Goal: Transaction & Acquisition: Purchase product/service

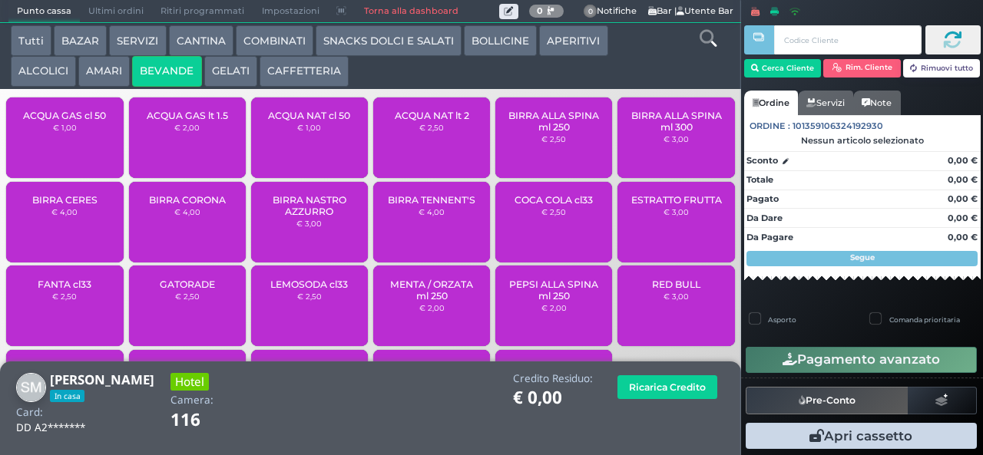
click at [58, 121] on span "ACQUA GAS cl 50" at bounding box center [64, 116] width 83 height 12
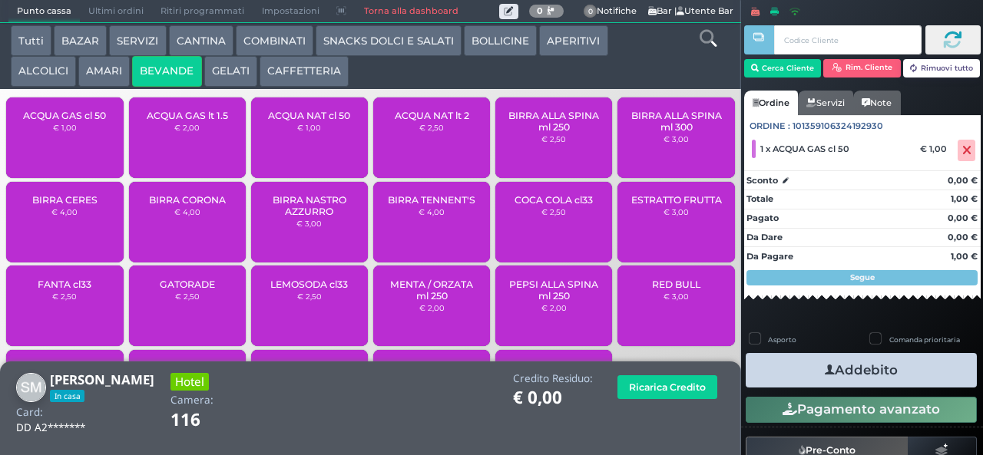
click at [63, 132] on small "€ 1,00" at bounding box center [65, 127] width 24 height 9
click at [824, 369] on icon "button" at bounding box center [829, 370] width 10 height 16
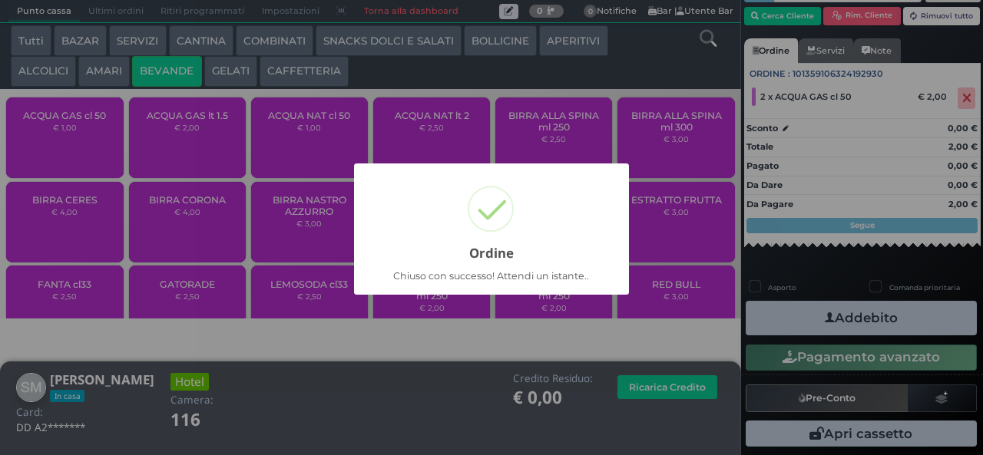
scroll to position [25, 0]
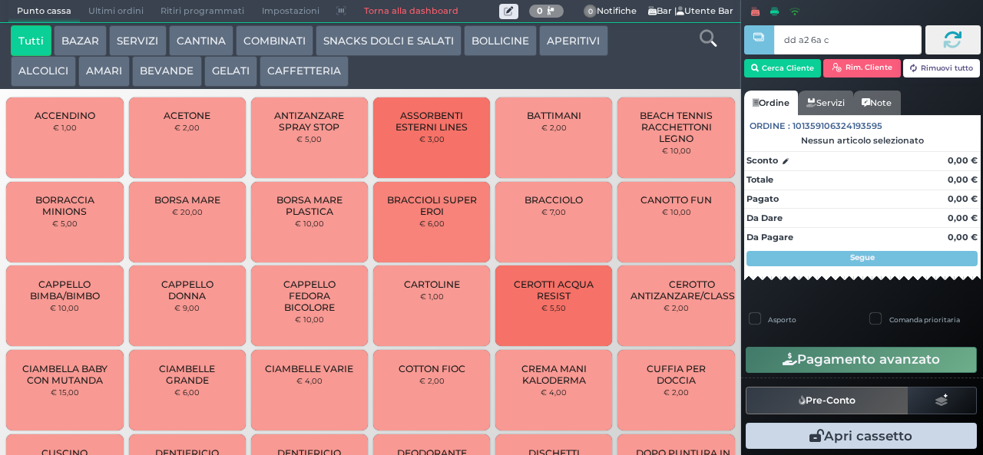
type input "dd a2 6a c3"
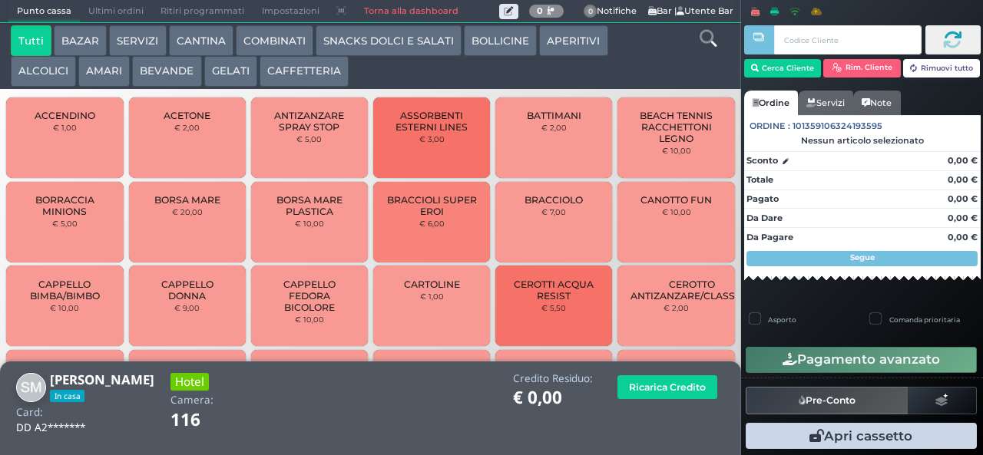
click at [206, 81] on button "GELATI" at bounding box center [230, 71] width 53 height 31
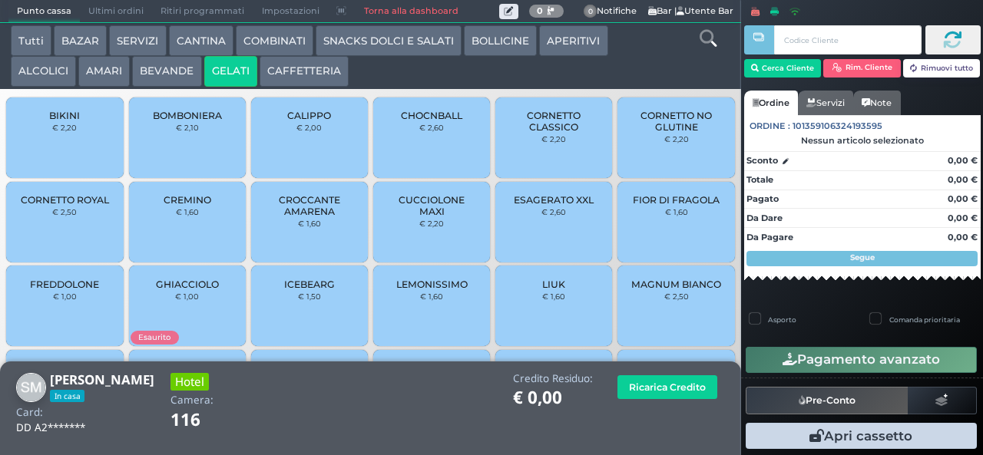
click at [298, 217] on span "CROCCANTE AMARENA" at bounding box center [309, 205] width 91 height 23
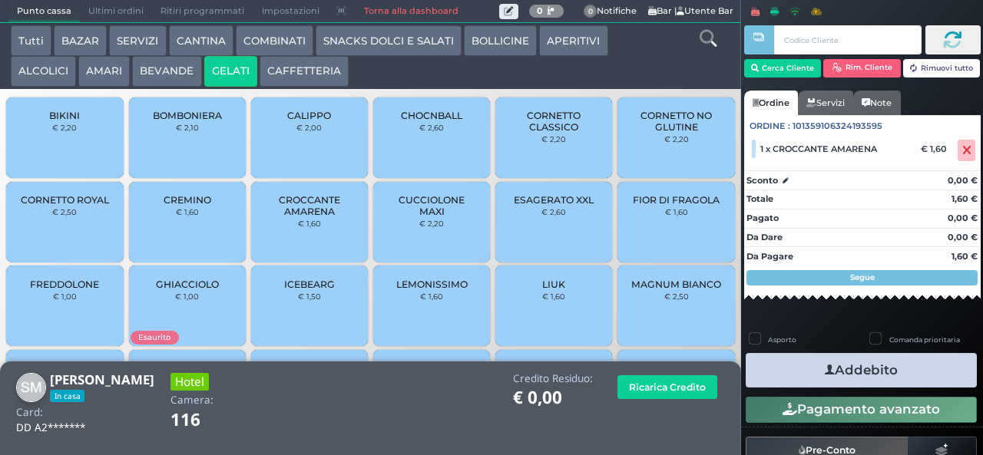
click at [348, 44] on button "SNACKS DOLCI E SALATI" at bounding box center [388, 40] width 146 height 31
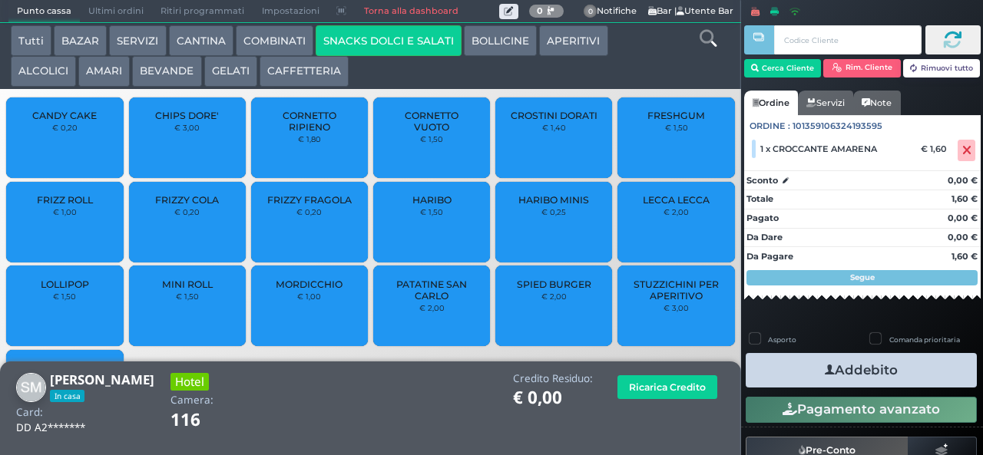
click at [418, 302] on span "PATATINE SAN CARLO" at bounding box center [431, 290] width 91 height 23
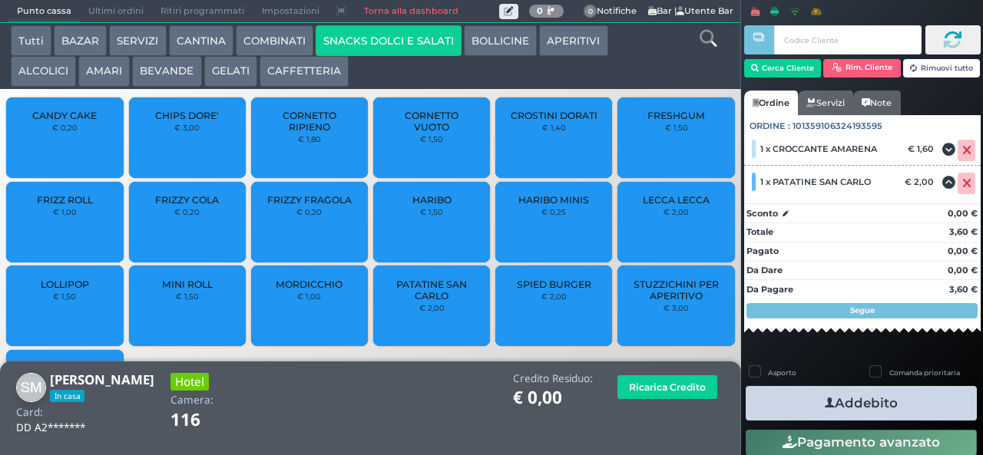
click at [824, 402] on icon "button" at bounding box center [829, 403] width 10 height 16
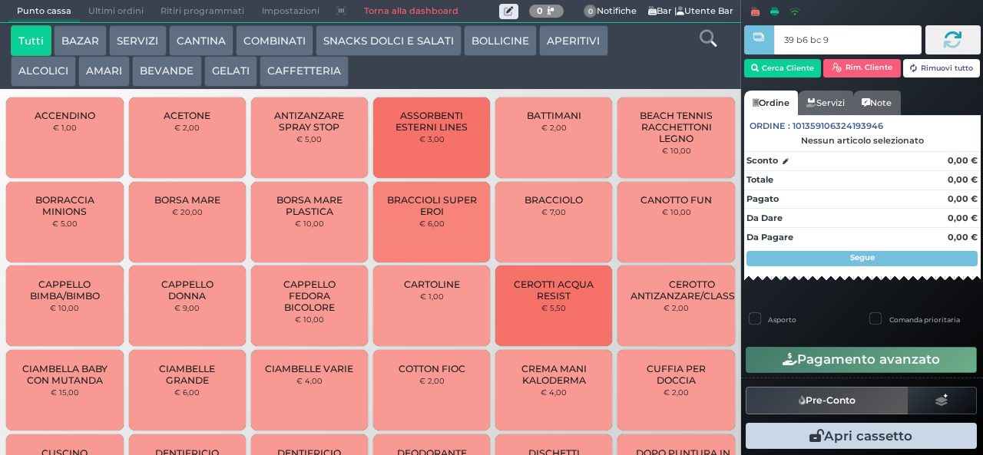
type input "39 b6 bc 95"
click at [177, 68] on button "BEVANDE" at bounding box center [166, 71] width 69 height 31
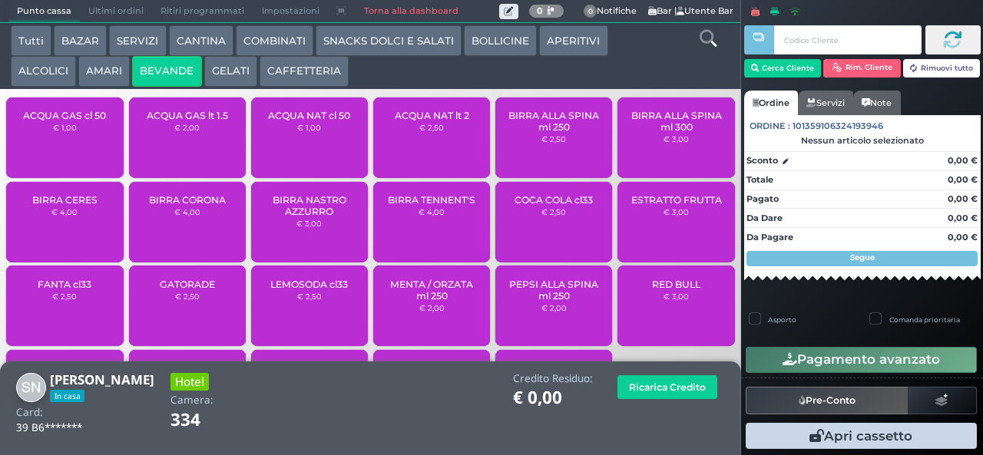
click at [299, 121] on span "ACQUA NAT cl 50" at bounding box center [309, 116] width 82 height 12
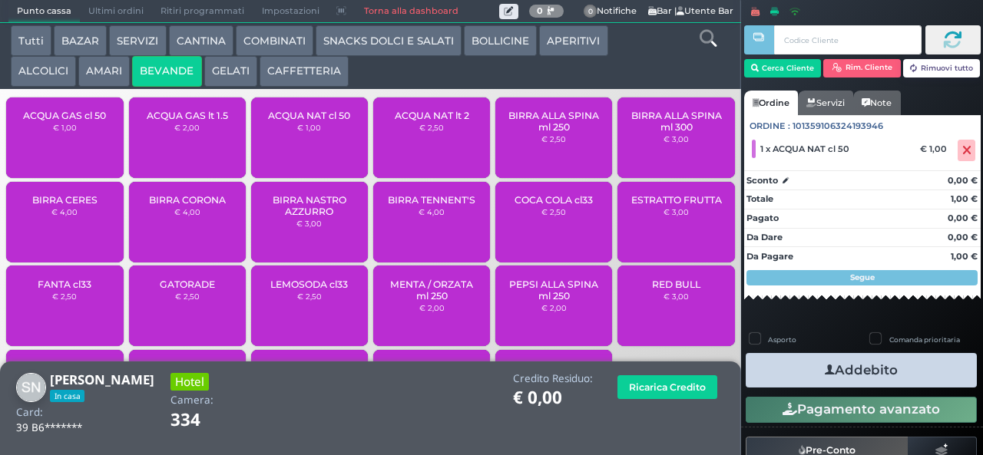
click at [824, 369] on icon "button" at bounding box center [829, 370] width 10 height 16
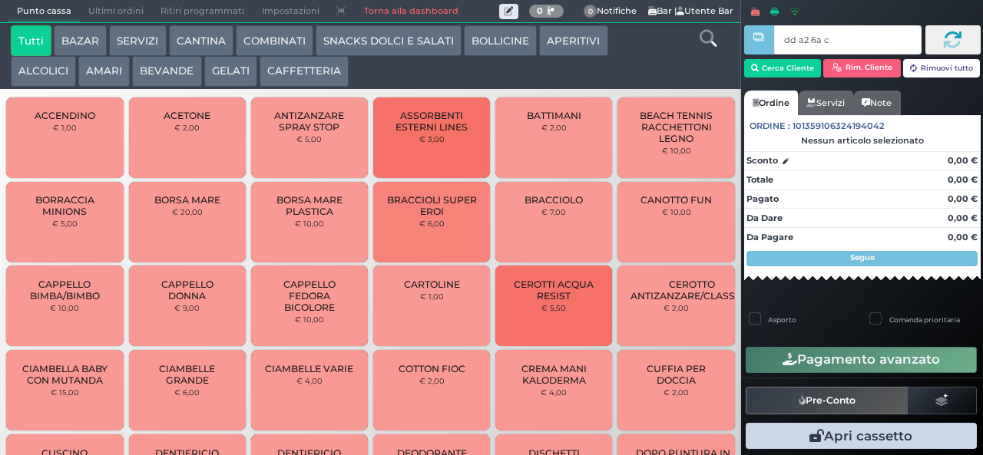
type input "dd a2 6a c3"
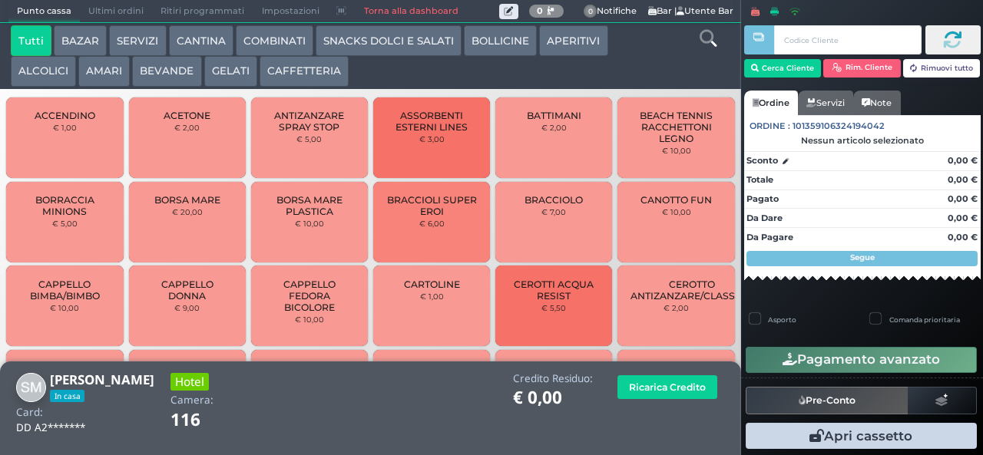
click at [228, 73] on button "GELATI" at bounding box center [230, 71] width 53 height 31
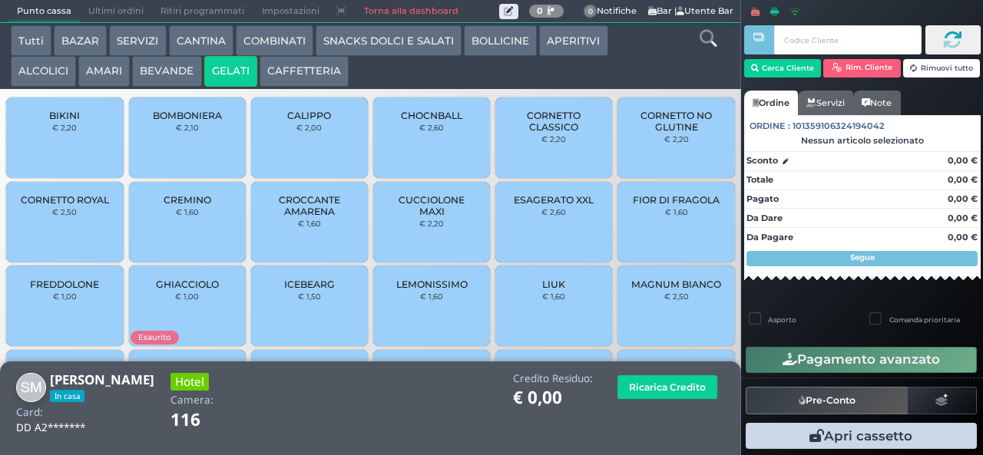
click at [298, 217] on span "CROCCANTE AMARENA" at bounding box center [309, 205] width 91 height 23
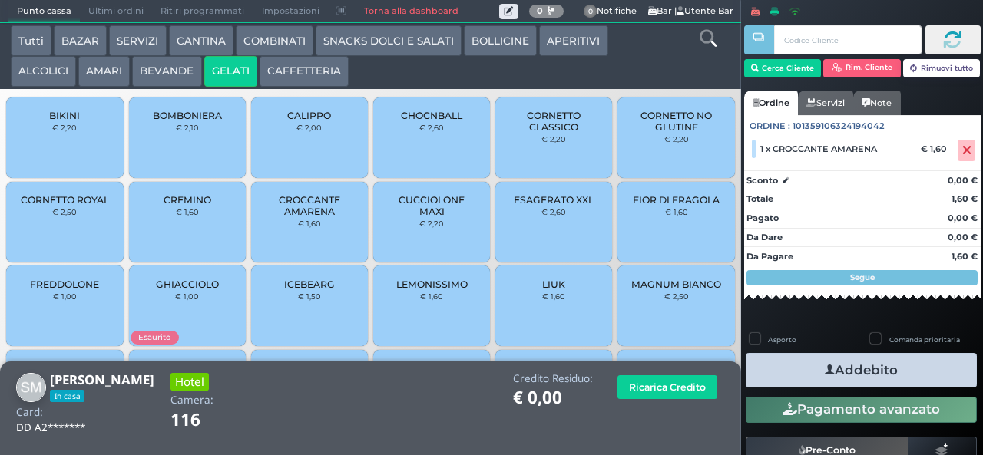
click at [296, 217] on span "CROCCANTE AMARENA" at bounding box center [309, 205] width 91 height 23
click at [801, 379] on button "Addebito" at bounding box center [860, 370] width 231 height 35
